Goal: Task Accomplishment & Management: Manage account settings

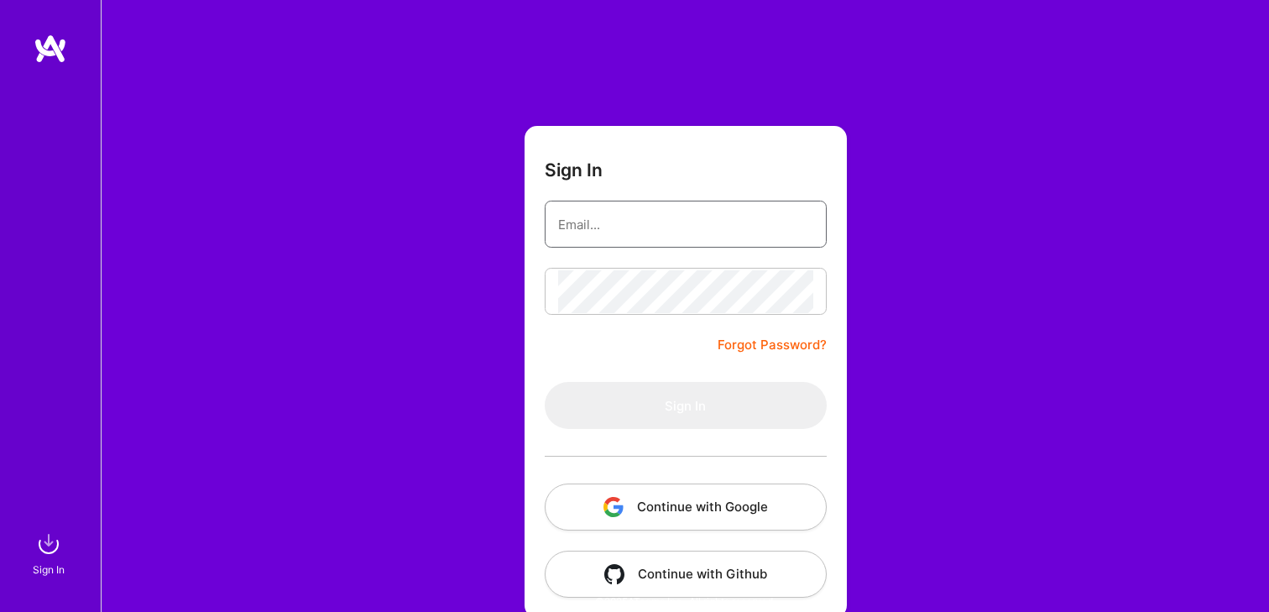
type input "[EMAIL_ADDRESS][DOMAIN_NAME]"
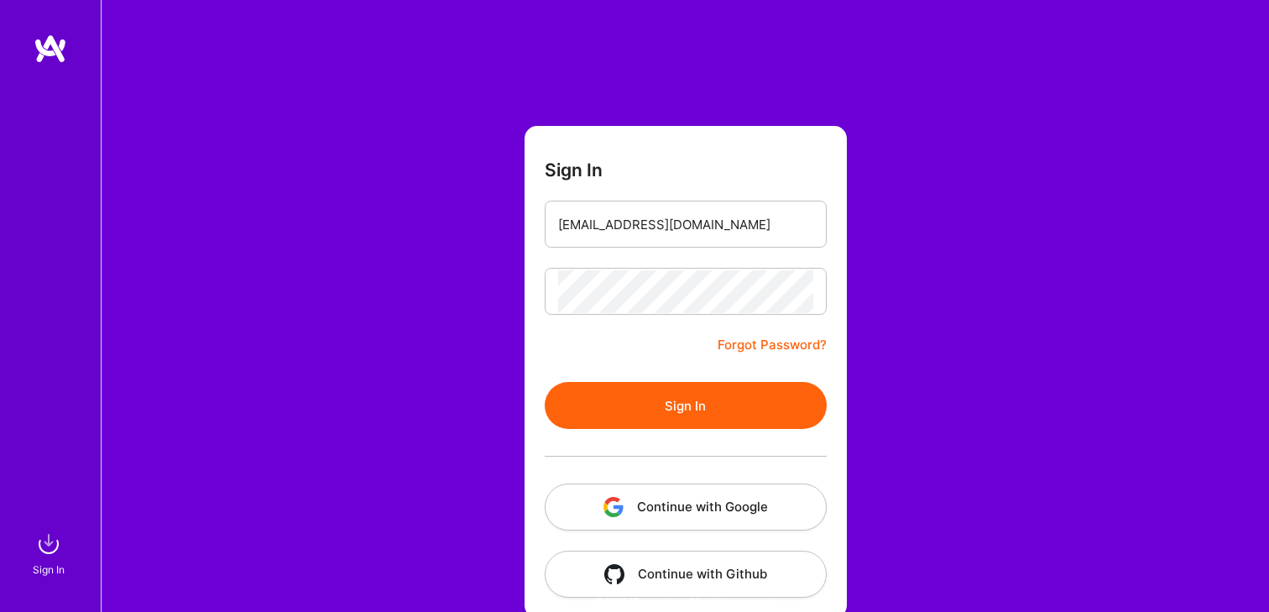
click at [683, 512] on button "Continue with Google" at bounding box center [686, 506] width 282 height 47
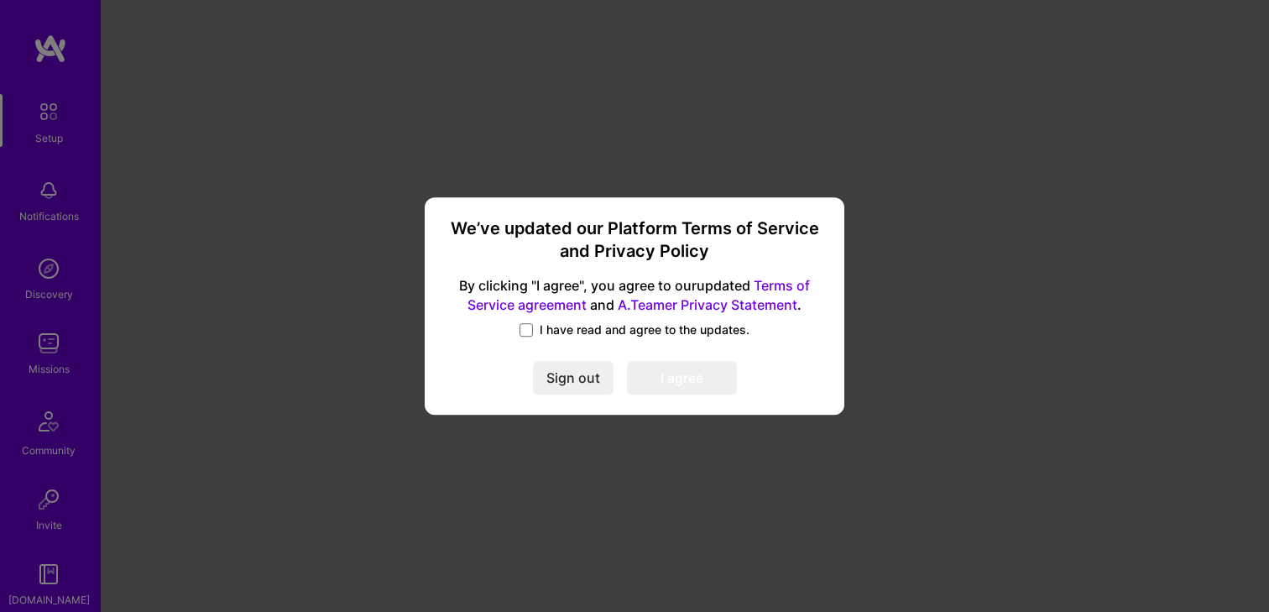
click at [550, 328] on span "I have read and agree to the updates." at bounding box center [645, 329] width 210 height 17
click at [0, 0] on input "I have read and agree to the updates." at bounding box center [0, 0] width 0 height 0
click at [663, 389] on button "I agree" at bounding box center [682, 379] width 110 height 34
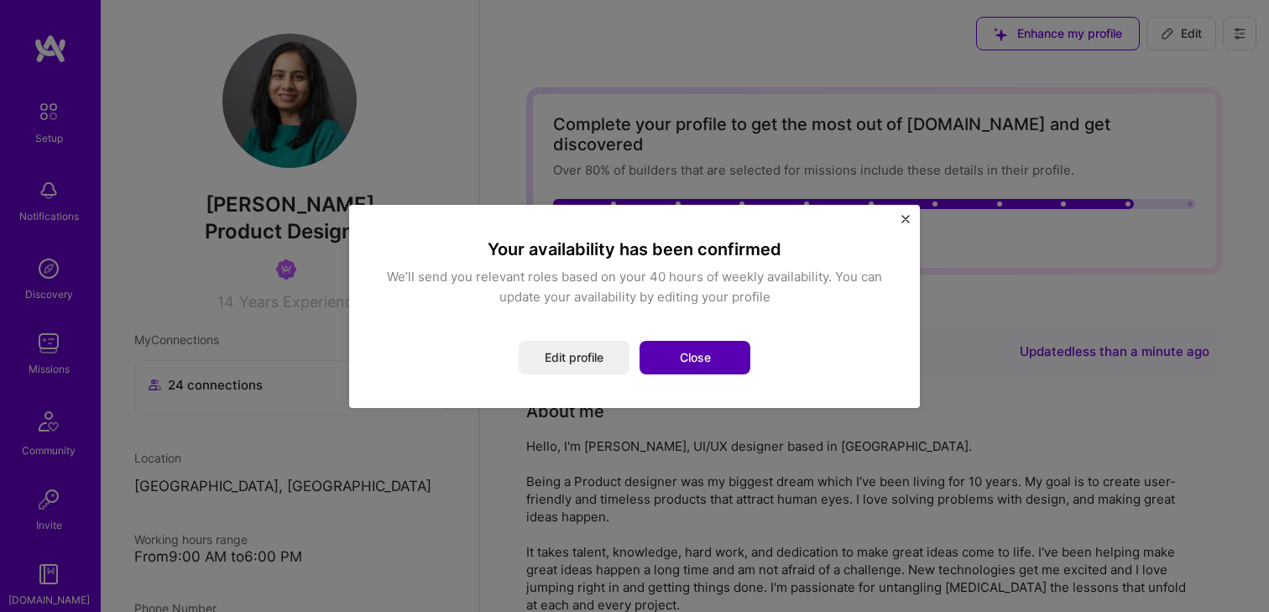
click at [707, 362] on button "Close" at bounding box center [694, 358] width 111 height 34
